Goal: Task Accomplishment & Management: Manage account settings

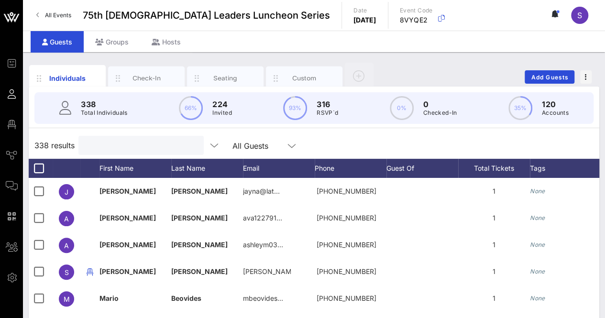
click at [141, 142] on input "text" at bounding box center [140, 145] width 112 height 12
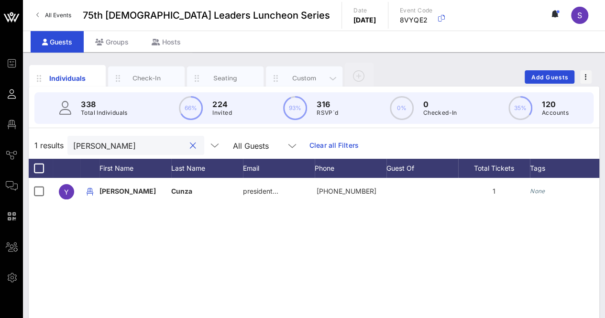
type input "[PERSON_NAME]"
click at [298, 80] on div "Custom" at bounding box center [304, 78] width 43 height 9
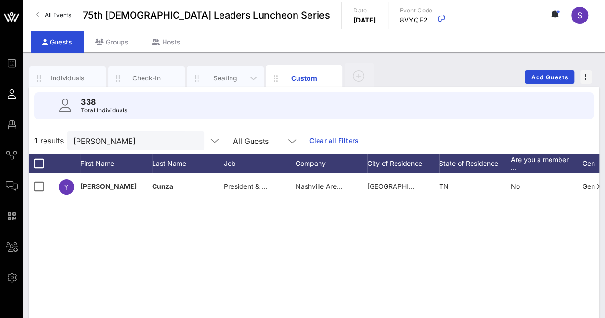
click at [219, 77] on div "Seating" at bounding box center [225, 78] width 43 height 9
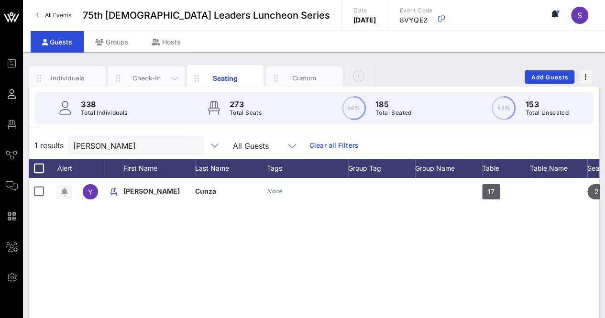
click at [140, 70] on div "Check-In" at bounding box center [146, 79] width 77 height 24
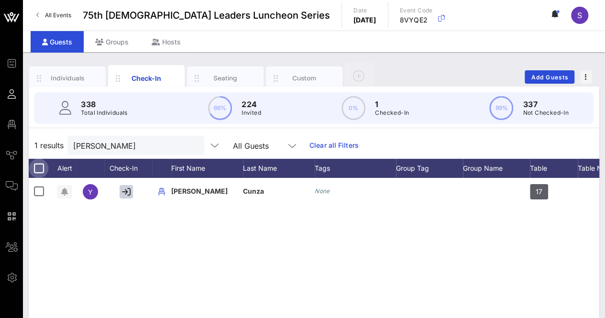
click at [40, 165] on div at bounding box center [39, 168] width 16 height 16
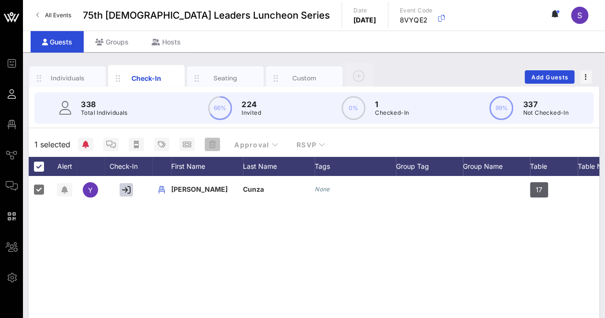
click at [209, 142] on icon "button" at bounding box center [212, 145] width 7 height 8
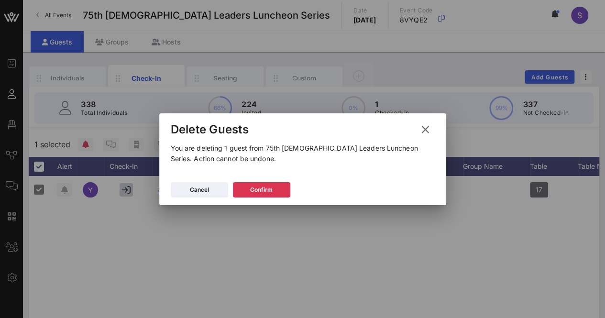
click at [244, 178] on div "Cancel Confirm" at bounding box center [302, 192] width 287 height 28
click at [248, 190] on button "Confirm" at bounding box center [261, 189] width 57 height 15
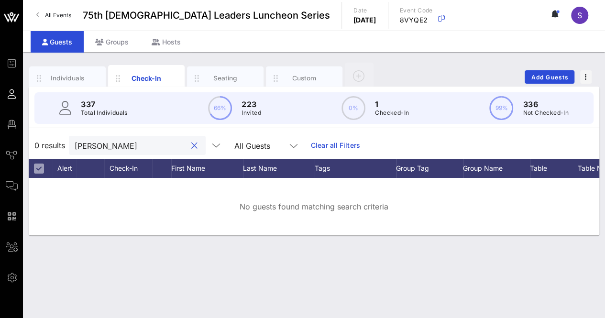
click at [161, 142] on input "[PERSON_NAME]" at bounding box center [131, 145] width 112 height 12
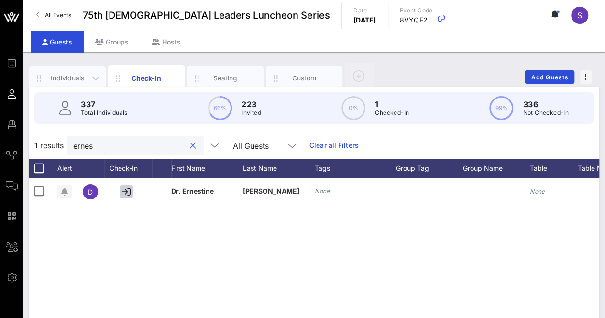
type input "ernes"
click at [57, 75] on div "Individuals" at bounding box center [67, 78] width 43 height 9
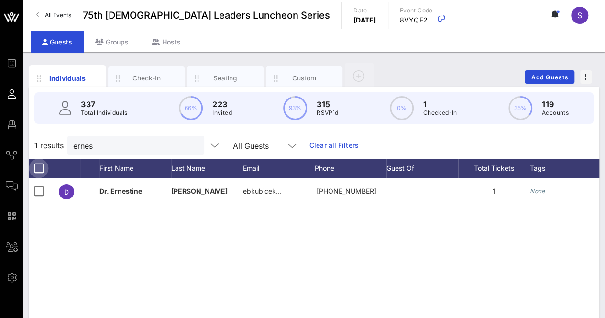
click at [43, 172] on div at bounding box center [39, 168] width 16 height 16
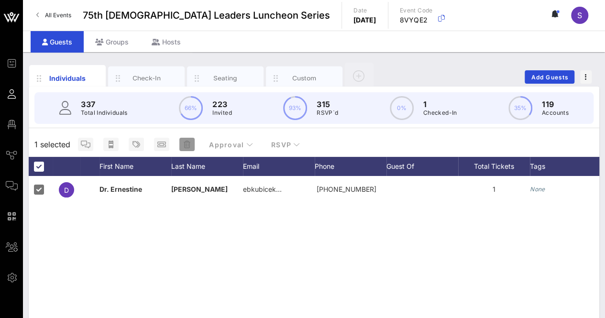
click at [182, 143] on span "button" at bounding box center [186, 145] width 15 height 8
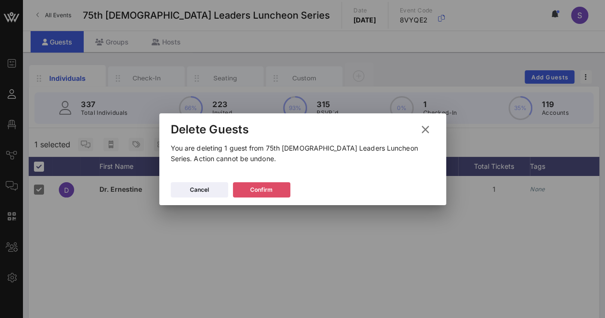
click at [255, 196] on button "Confirm" at bounding box center [261, 189] width 57 height 15
